Goal: Find specific page/section: Find specific page/section

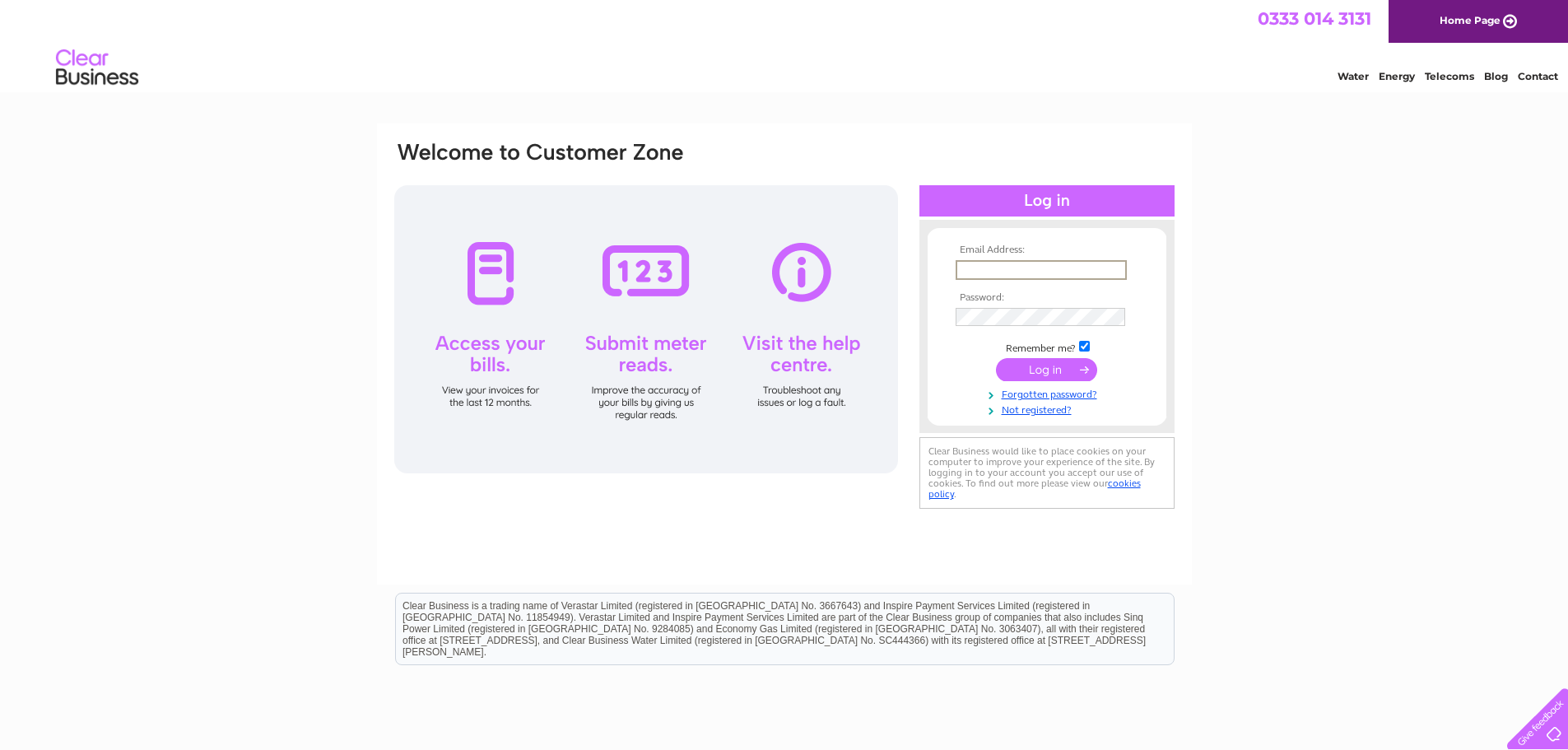
click at [999, 268] on input "text" at bounding box center [1041, 270] width 171 height 19
type input "info@apolloceilings.co.uk"
click at [996, 358] on input "submit" at bounding box center [1047, 369] width 101 height 23
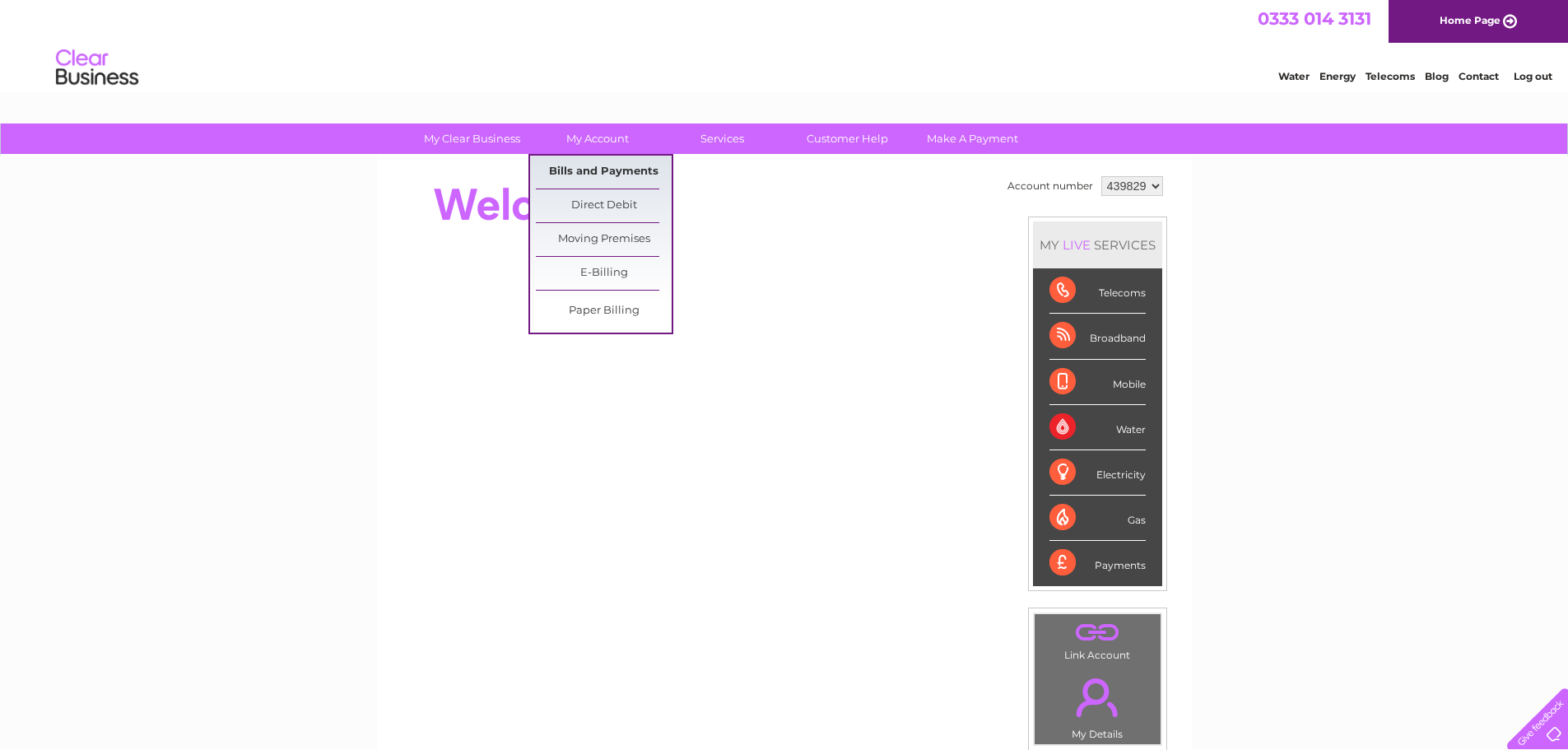
click at [619, 168] on link "Bills and Payments" at bounding box center [604, 172] width 136 height 33
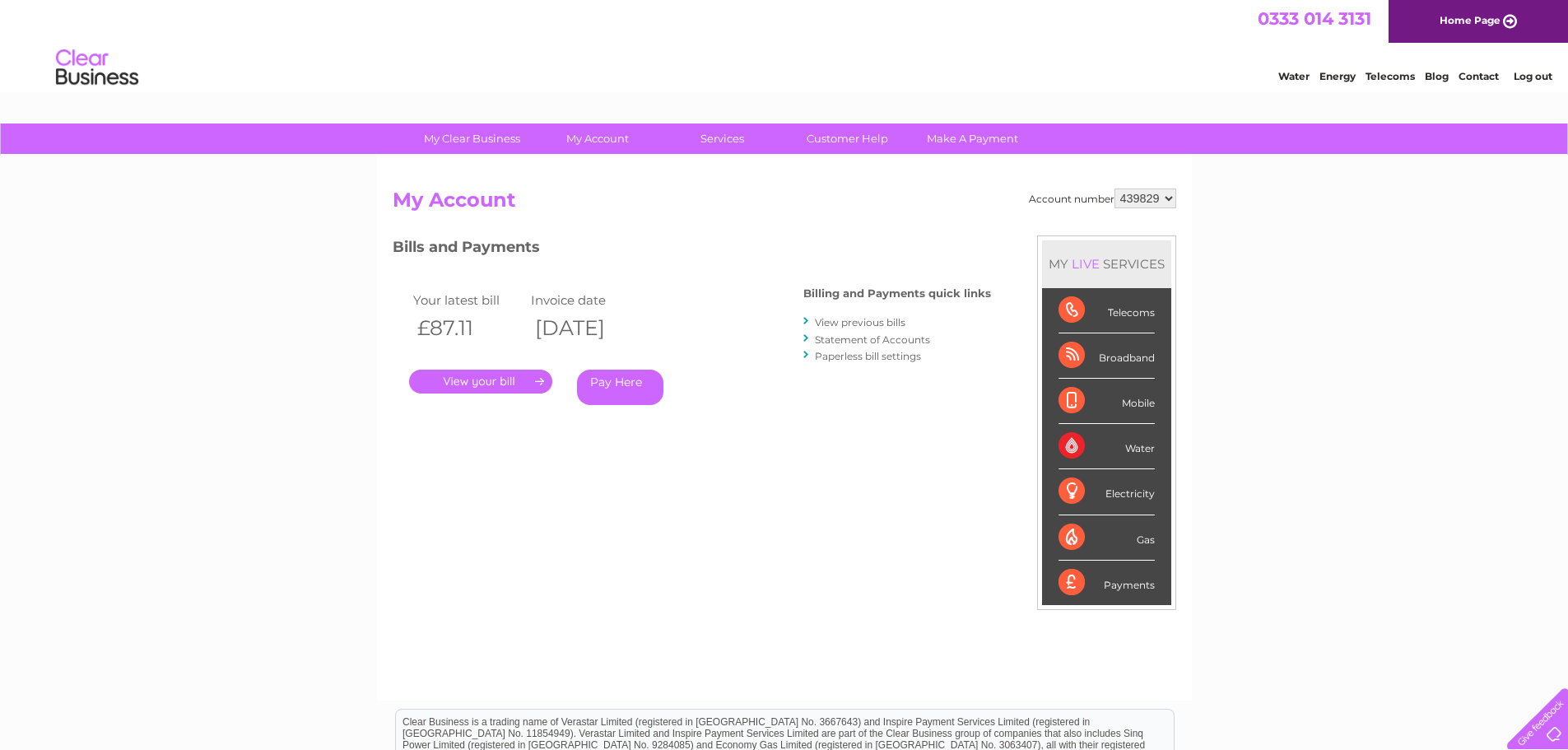
click at [517, 381] on link "." at bounding box center [481, 381] width 144 height 24
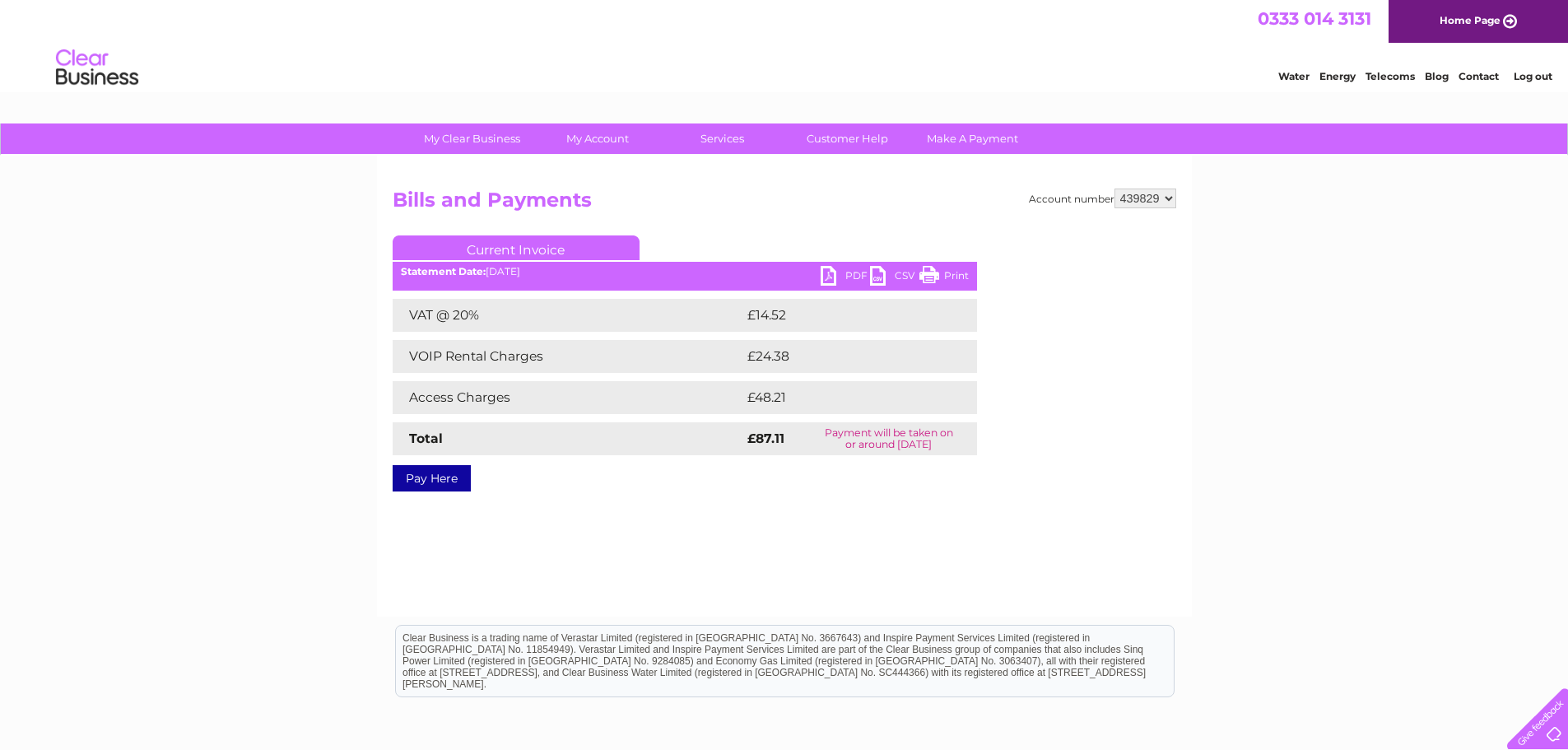
click at [847, 277] on link "PDF" at bounding box center [845, 278] width 50 height 24
